Goal: Task Accomplishment & Management: Use online tool/utility

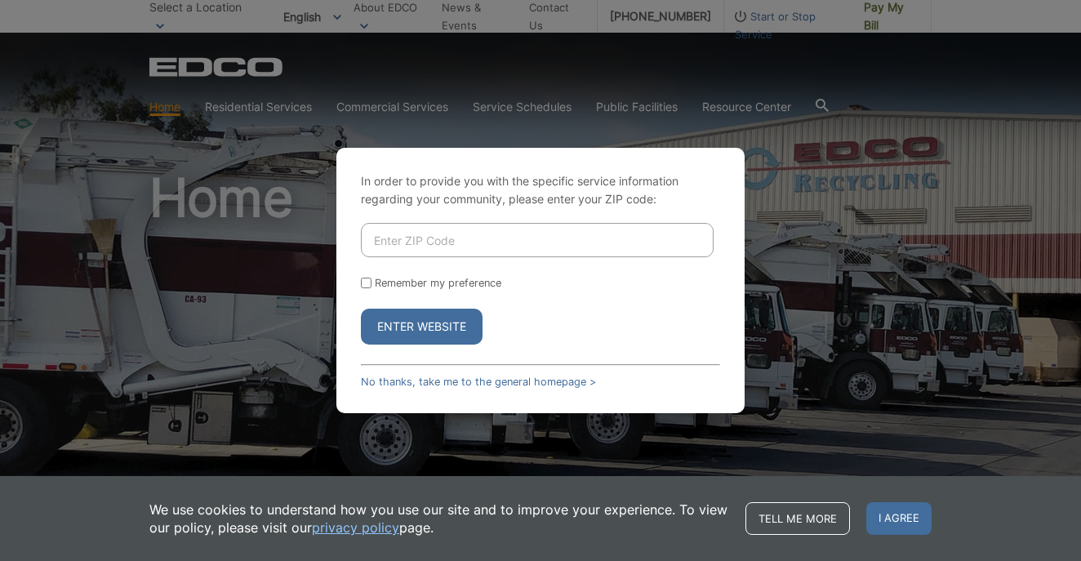
click at [447, 230] on input "Enter ZIP Code" at bounding box center [537, 240] width 353 height 34
type input "91932"
click at [431, 322] on button "Enter Website" at bounding box center [422, 327] width 122 height 36
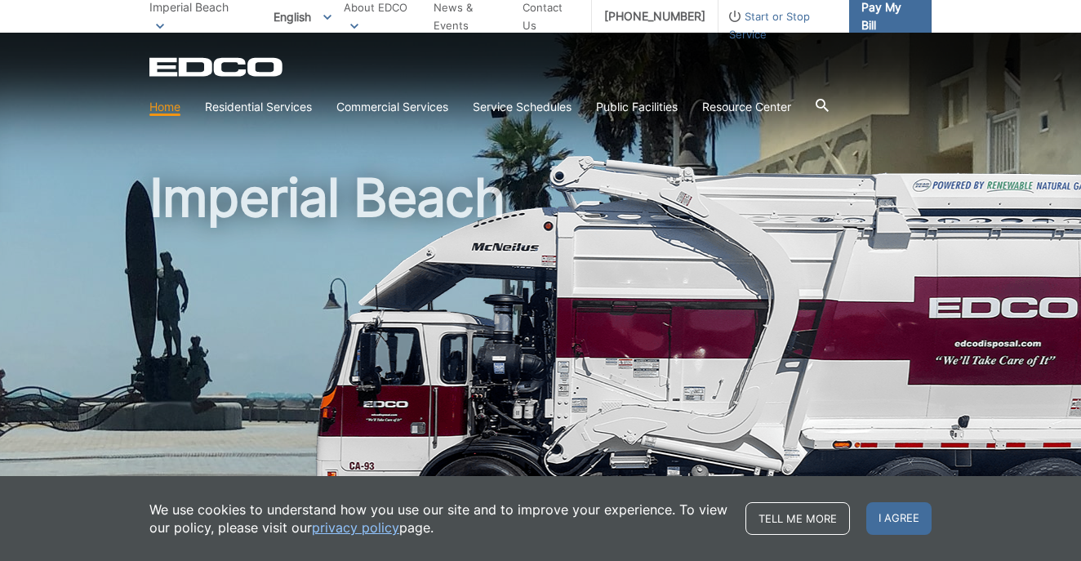
click at [872, 25] on span "Pay My Bill" at bounding box center [890, 16] width 57 height 36
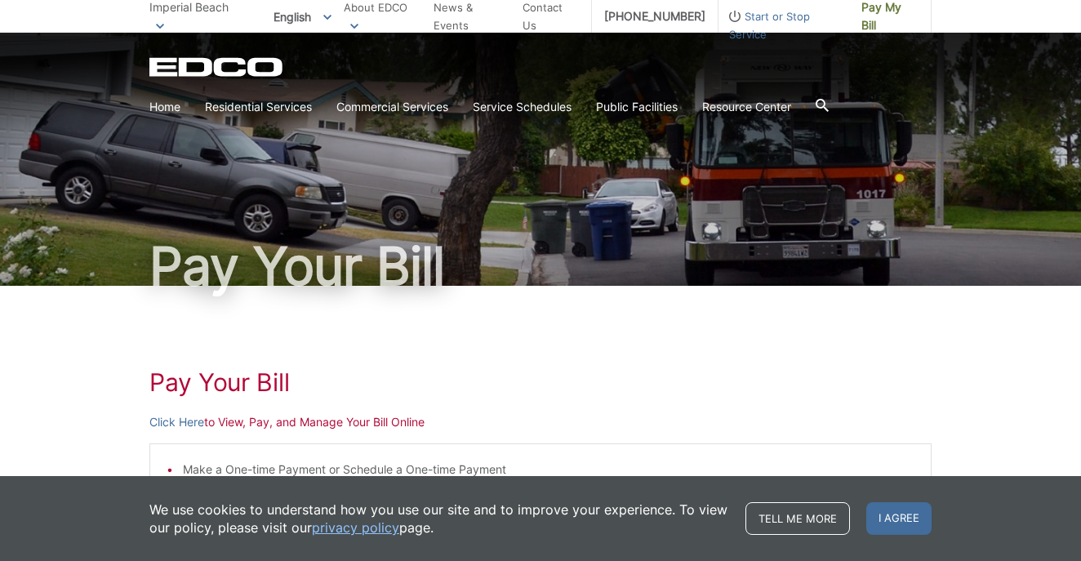
click at [182, 423] on link "Click Here" at bounding box center [176, 422] width 55 height 18
